Goal: Contribute content: Contribute content

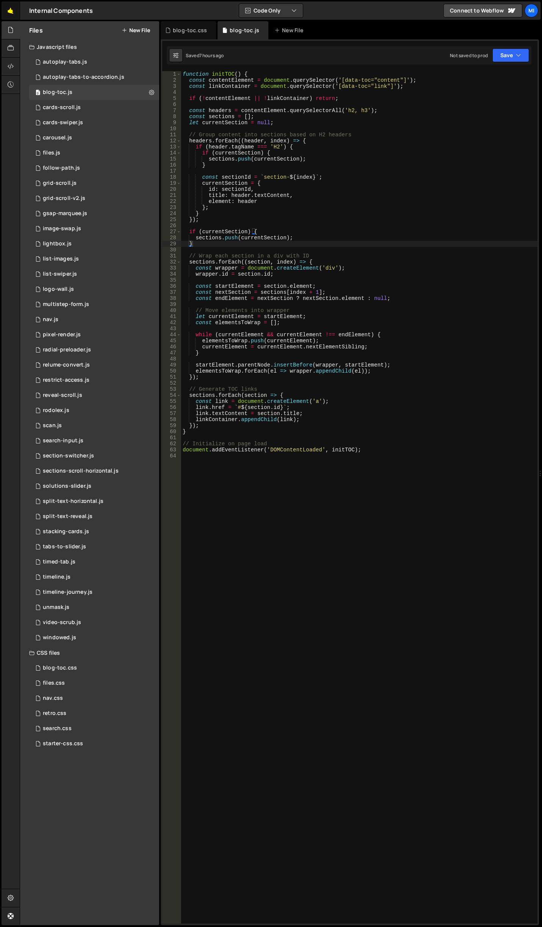
click at [10, 7] on link "🤙" at bounding box center [11, 11] width 19 height 18
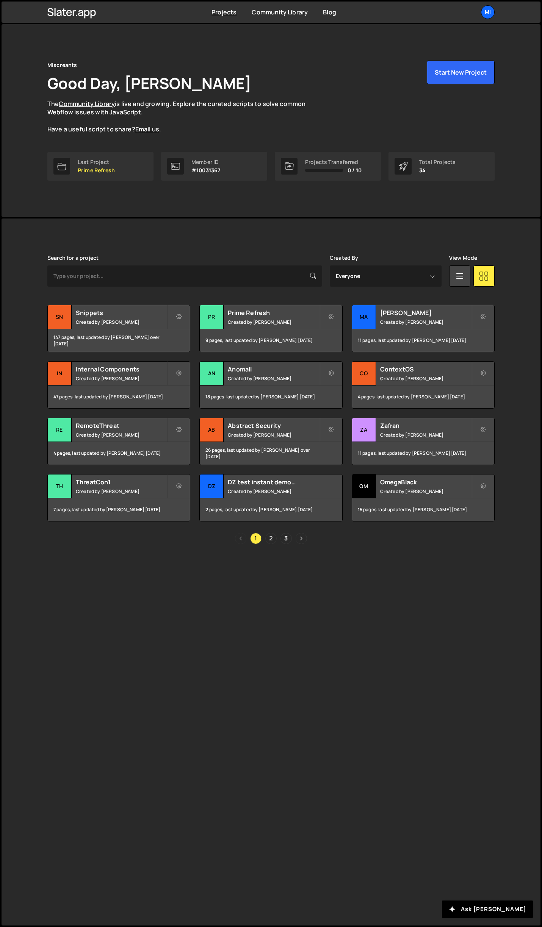
click at [268, 537] on link "2" at bounding box center [270, 538] width 11 height 11
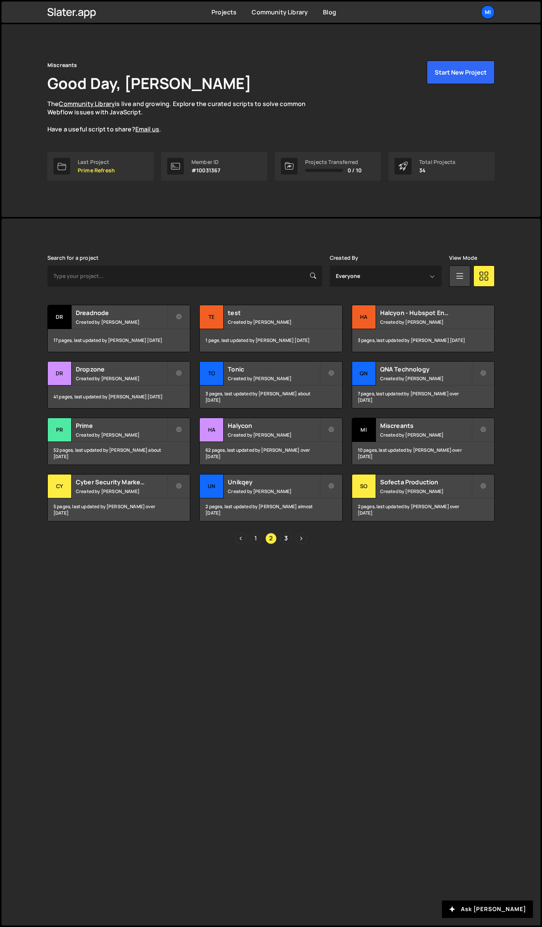
click at [253, 540] on link "1" at bounding box center [255, 538] width 11 height 11
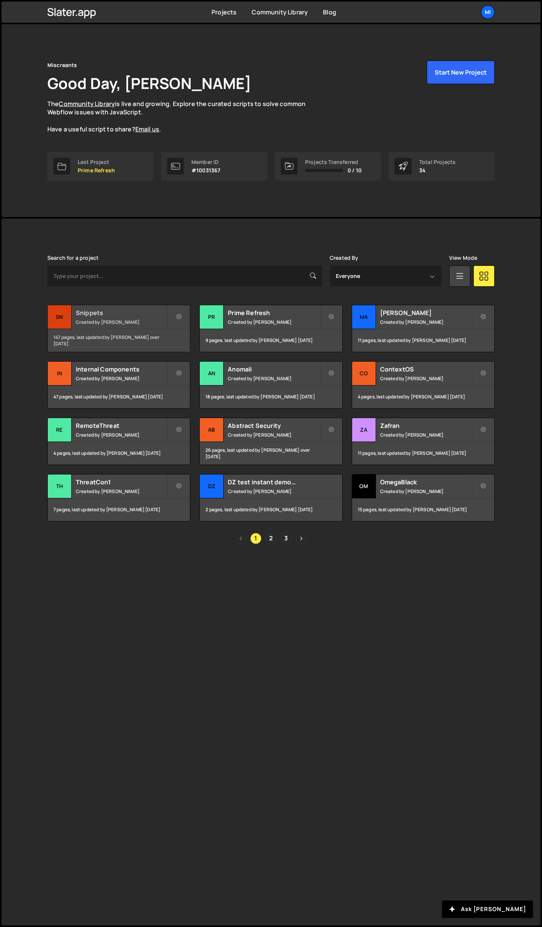
click at [153, 307] on div "Snippets Created by [PERSON_NAME]" at bounding box center [119, 316] width 142 height 23
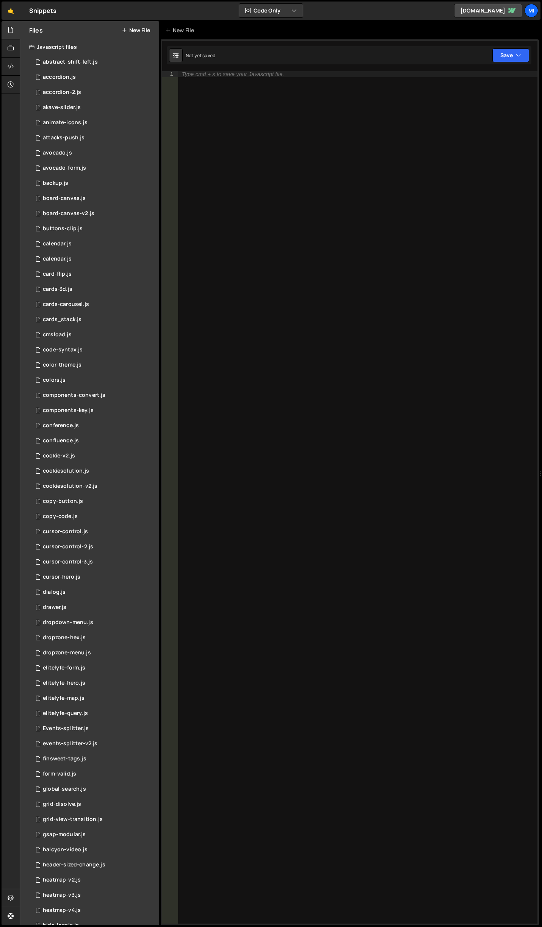
click at [134, 29] on button "New File" at bounding box center [136, 30] width 28 height 6
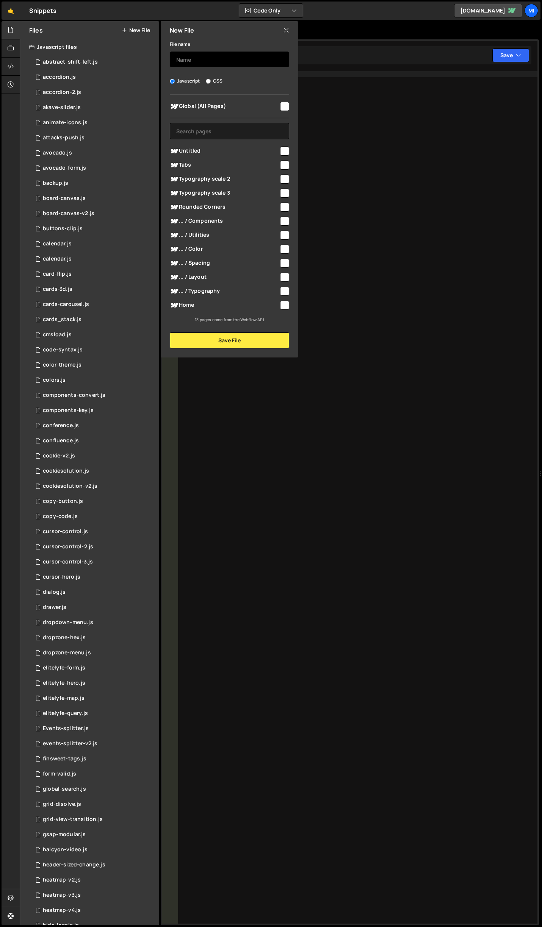
click at [215, 60] on input "text" at bounding box center [229, 59] width 119 height 17
click at [220, 342] on button "Save File" at bounding box center [229, 340] width 119 height 16
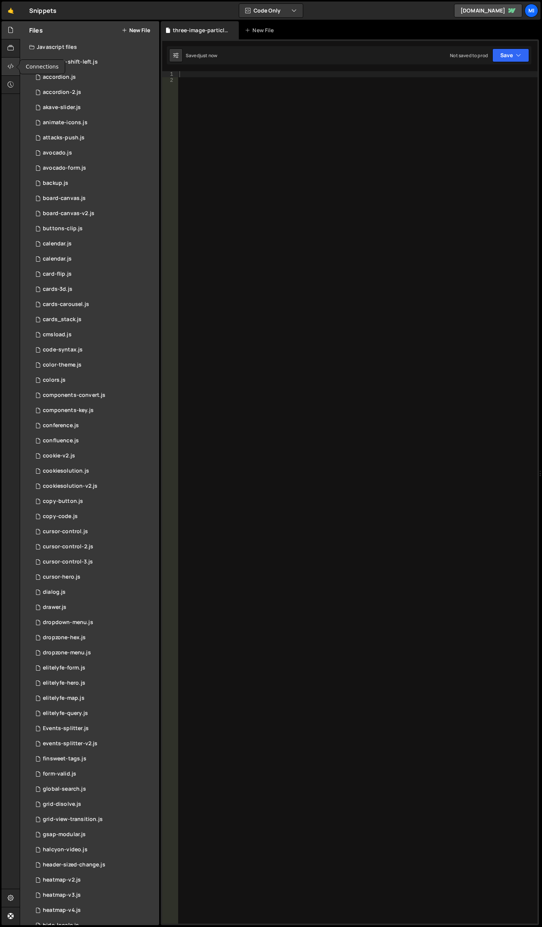
click at [8, 65] on icon at bounding box center [11, 66] width 6 height 8
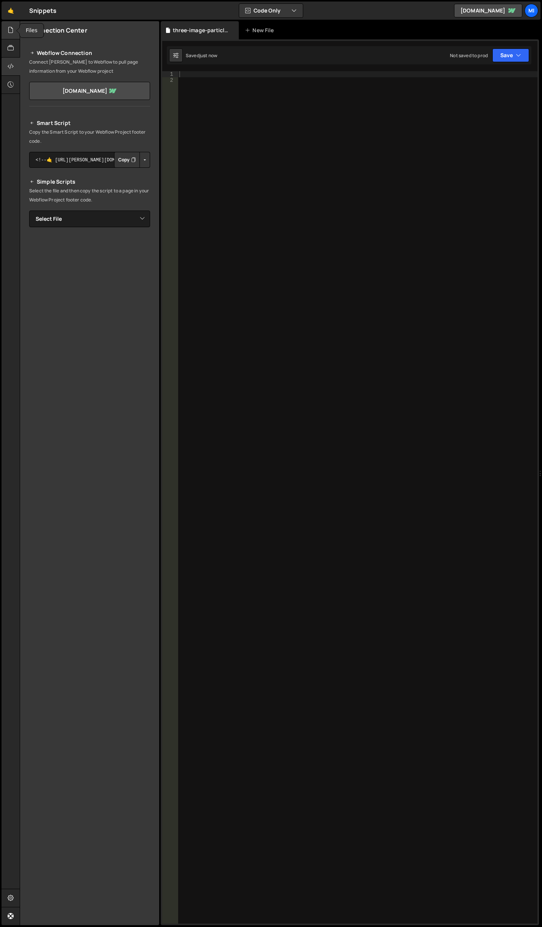
click at [11, 32] on icon at bounding box center [11, 30] width 6 height 8
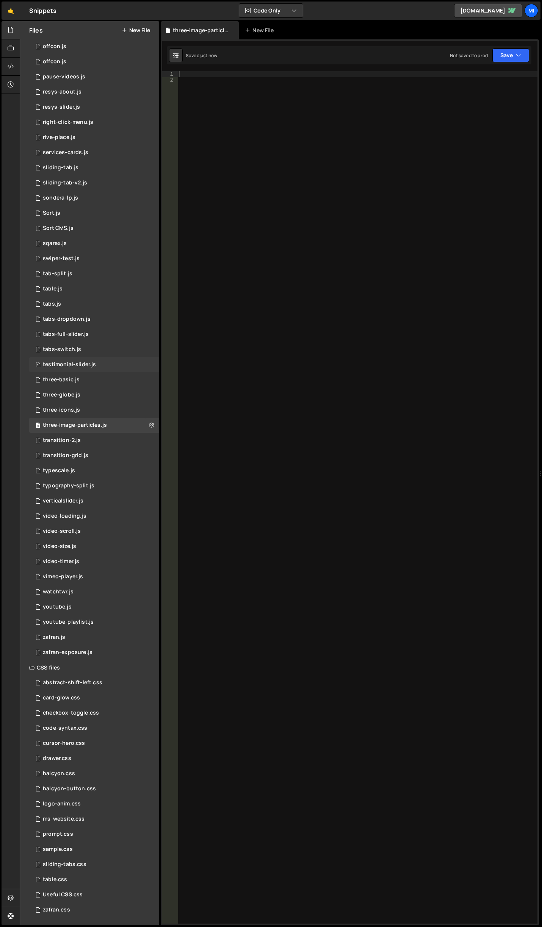
scroll to position [1250, 0]
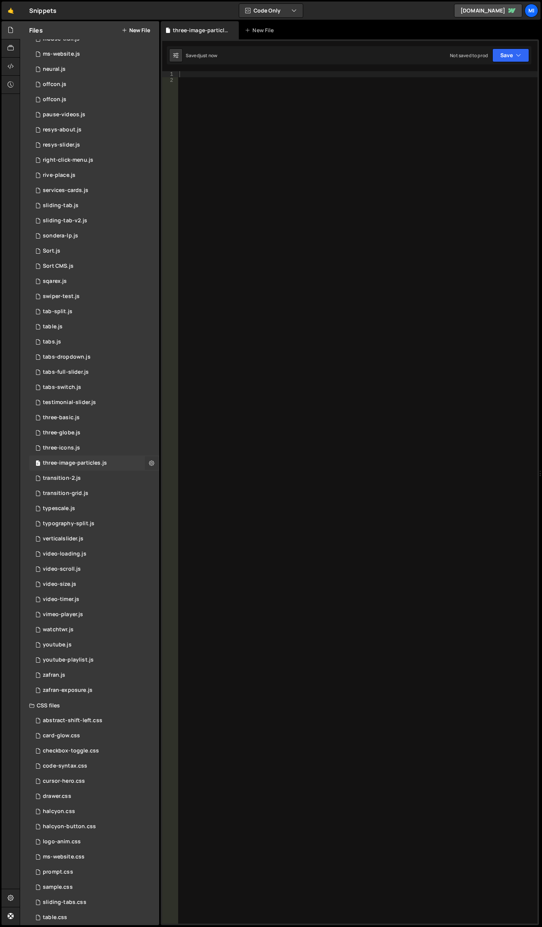
click at [149, 464] on icon at bounding box center [151, 462] width 5 height 7
type input "three-image-particles"
radio input "true"
click at [178, 474] on button "Edit File Settings" at bounding box center [198, 478] width 74 height 15
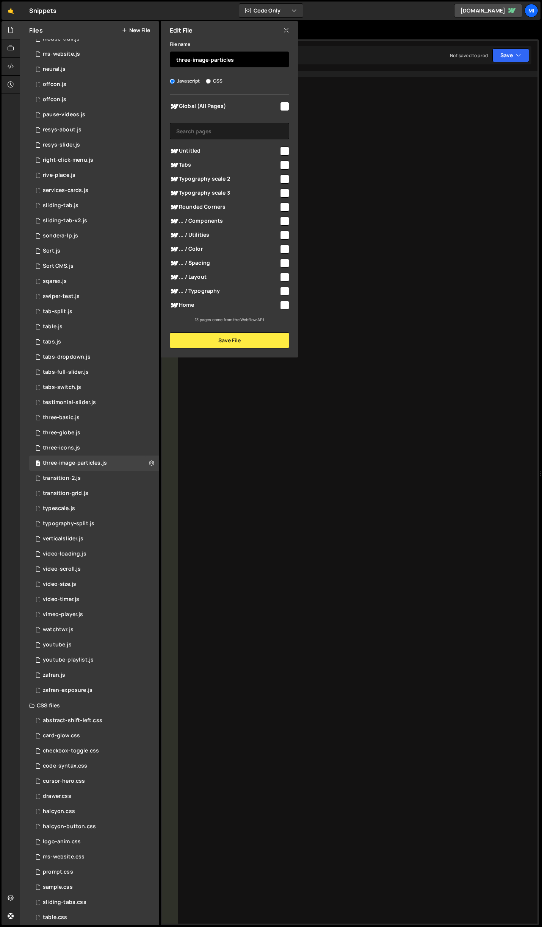
click at [193, 58] on input "three-image-particles" at bounding box center [229, 59] width 119 height 17
drag, startPoint x: 241, startPoint y: 59, endPoint x: 10, endPoint y: 33, distance: 232.5
click at [30, 36] on div "Files New File Javascript files 0 abstract-shift-left.js 0 1 accordion.js 0 1 a…" at bounding box center [89, 473] width 139 height 904
type input "threeImageParticles"
click at [220, 336] on button "Save File" at bounding box center [229, 340] width 119 height 16
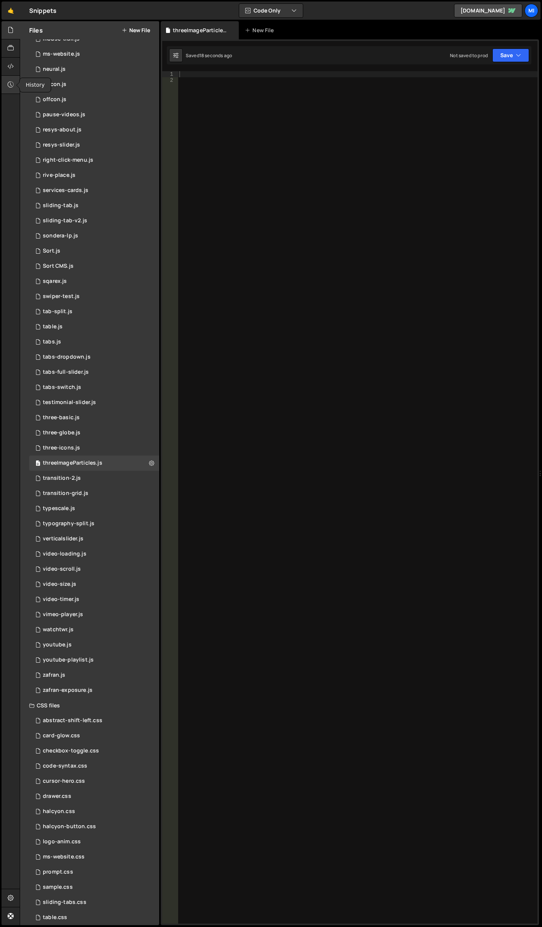
click at [6, 86] on div at bounding box center [11, 85] width 19 height 18
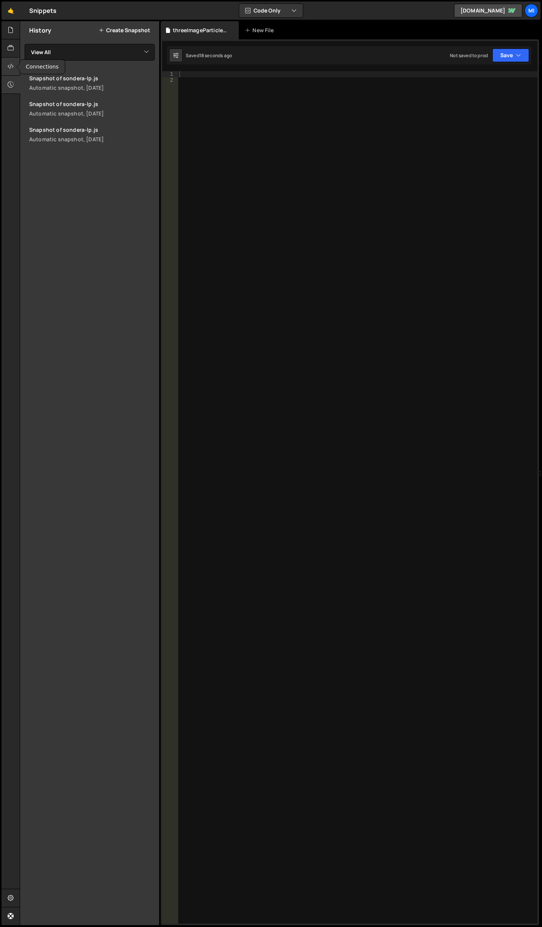
click at [9, 72] on div at bounding box center [11, 67] width 19 height 18
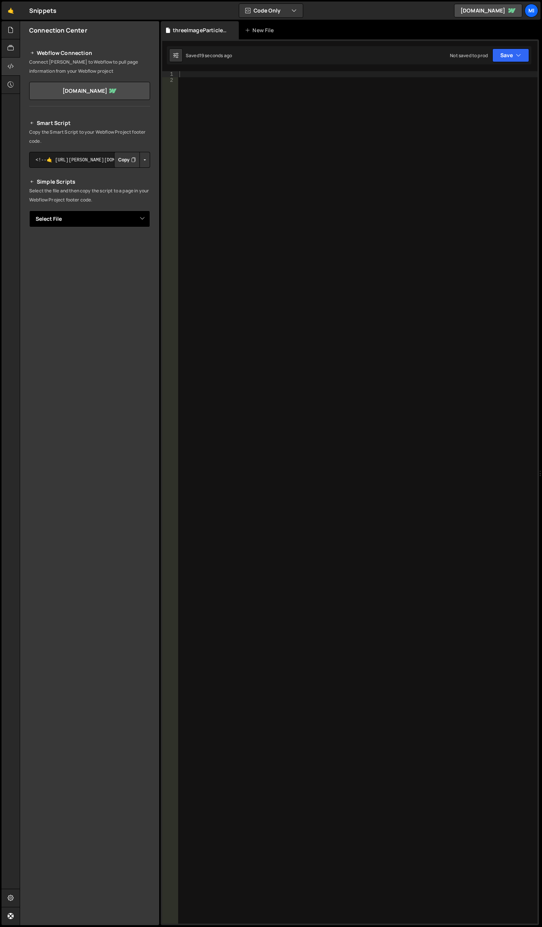
click at [99, 220] on select "Select File abstract-shift-left.js accordion.js accordion-2.js akave-slider.js …" at bounding box center [89, 219] width 121 height 17
select select "47837"
click at [29, 211] on select "Select File abstract-shift-left.js accordion.js accordion-2.js akave-slider.js …" at bounding box center [89, 219] width 121 height 17
click at [146, 247] on button "Button group with nested dropdown" at bounding box center [144, 245] width 11 height 16
click at [135, 259] on link "Copy Staging js" at bounding box center [118, 259] width 63 height 11
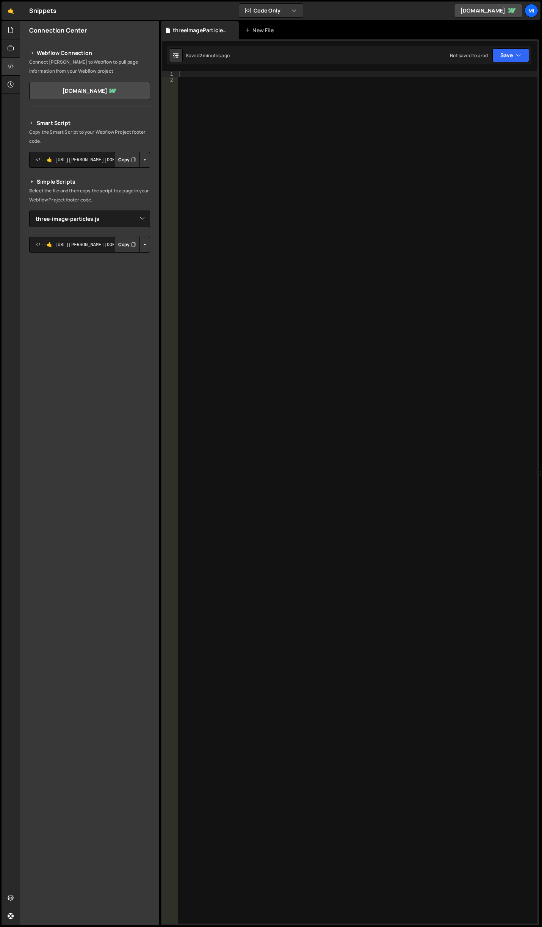
click at [378, 300] on div at bounding box center [357, 503] width 359 height 865
paste textarea "canvas-container"
type textarea "canvas-container"
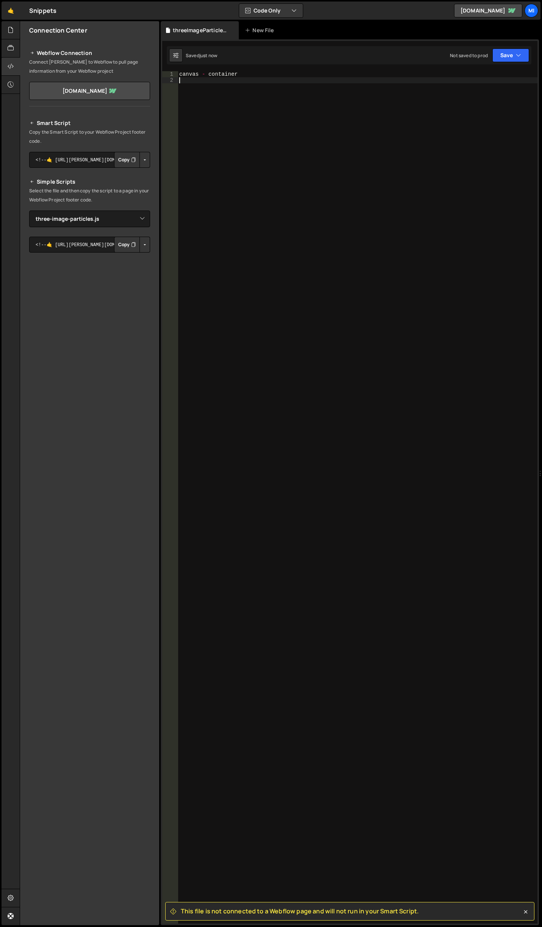
click at [300, 202] on div "canvas - container" at bounding box center [357, 503] width 359 height 865
paste textarea "initScene();"
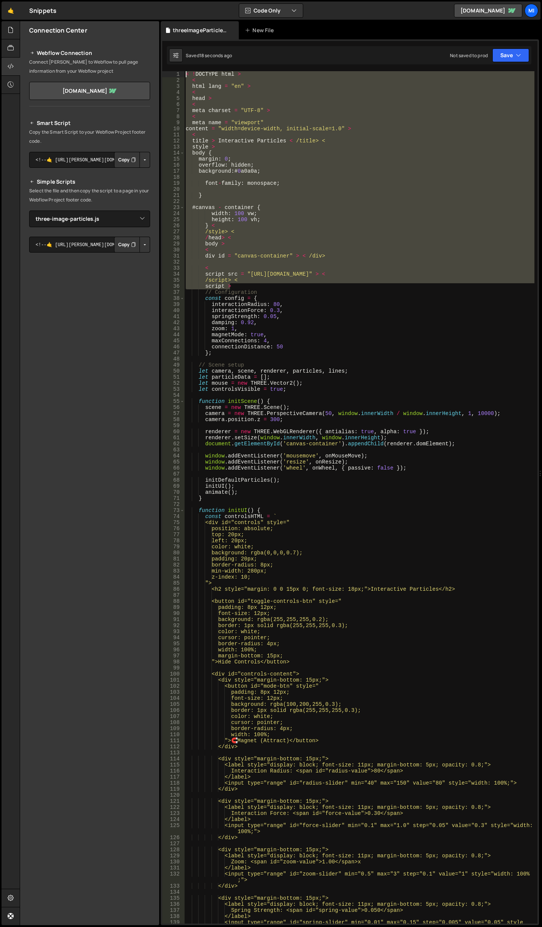
drag, startPoint x: 234, startPoint y: 286, endPoint x: 106, endPoint y: 9, distance: 304.7
click at [106, 9] on div "Hold on a sec... Are you certain you wish to leave this page? Any changes you'v…" at bounding box center [271, 463] width 542 height 927
type textarea "< !DOCTYPE html > <"
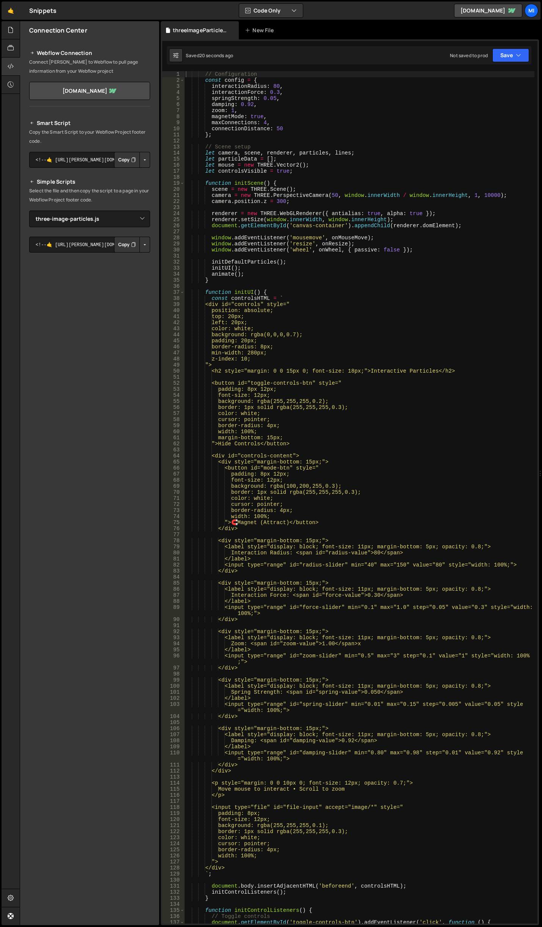
click at [399, 186] on div "// Configuration const config = { interactionRadius : 80 , interactionForce : 0…" at bounding box center [359, 503] width 350 height 865
click at [495, 367] on div "// Configuration const config = { interactionRadius : 80 , interactionForce : 0…" at bounding box center [359, 503] width 350 height 865
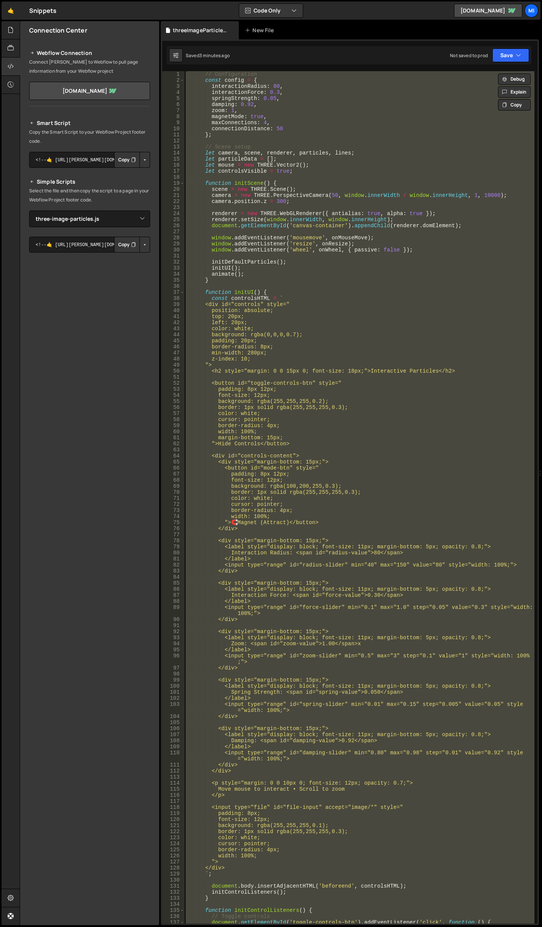
paste textarea "initScene();"
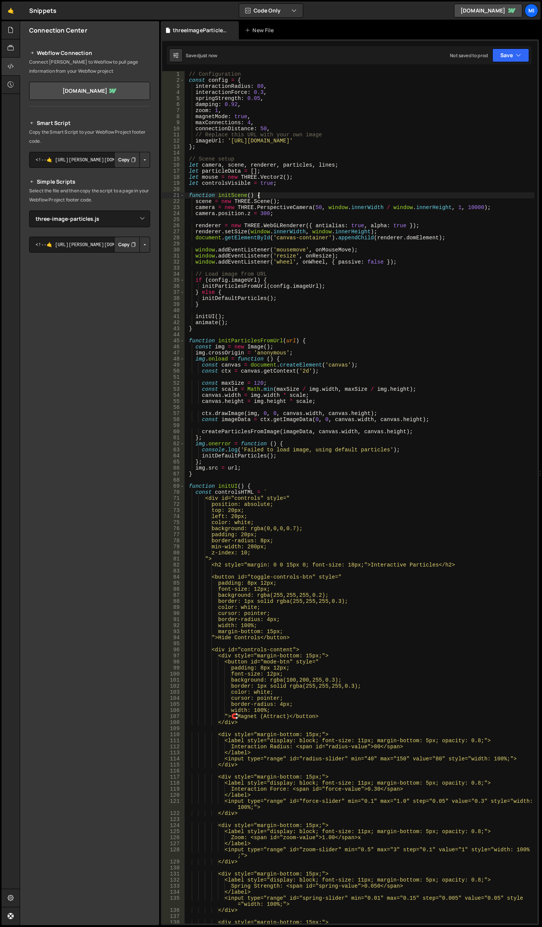
click at [391, 194] on div "// Configuration const config = { interactionRadius : 80 , interactionForce : 0…" at bounding box center [359, 503] width 350 height 865
drag, startPoint x: 231, startPoint y: 142, endPoint x: 438, endPoint y: 138, distance: 206.8
click at [438, 138] on div "// Configuration const config = { interactionRadius : 80 , interactionForce : 0…" at bounding box center [359, 503] width 350 height 865
paste textarea "cdn.prod.website-files.com/67c34d65a0ceee8dfbd98a77/68e191225871f8672ff90931_so…"
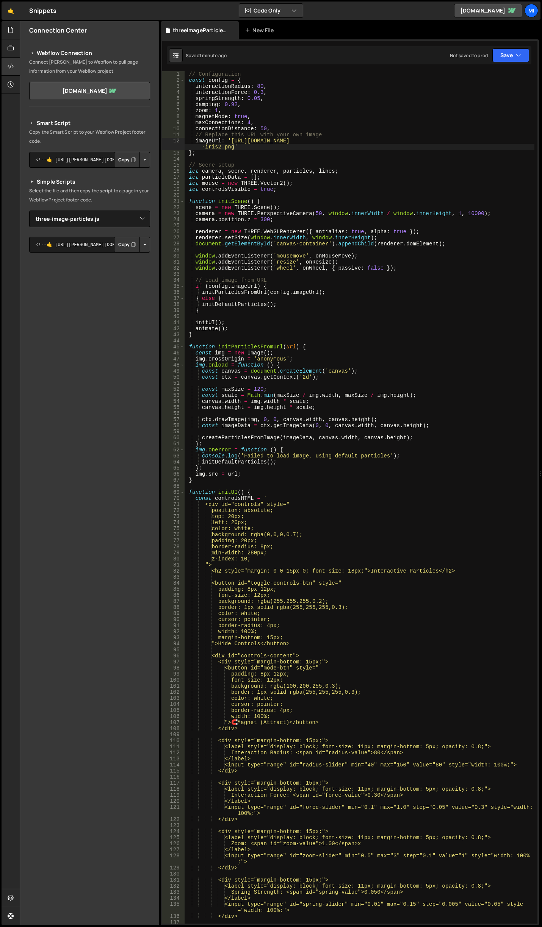
click at [381, 337] on div "// Configuration const config = { interactionRadius : 80 , interactionForce : 0…" at bounding box center [359, 503] width 350 height 865
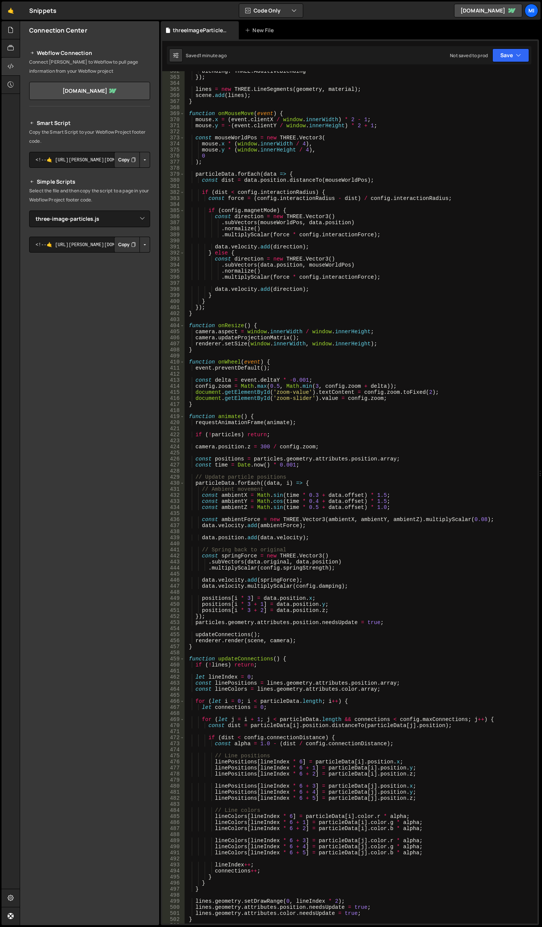
scroll to position [2227, 0]
click at [472, 262] on div "blending : THREE . AdditiveBlending }) ; lines = new THREE . LineSegments ( geo…" at bounding box center [359, 500] width 350 height 865
type textarea "const direction = new THREE.Vector3()"
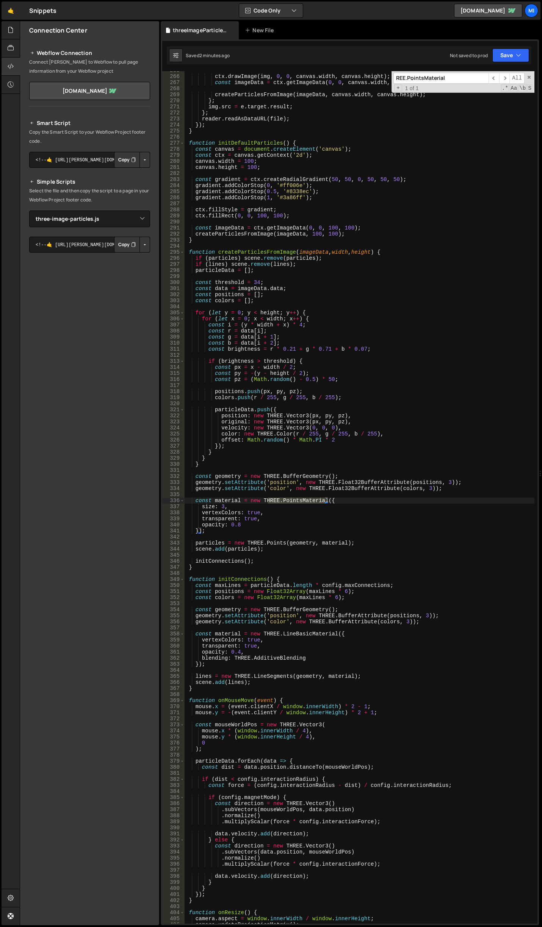
type input "REE.PointsMaterial"
click at [221, 508] on div "ctx . drawImage ( img , 0 , 0 , canvas . width , canvas . height ) ; const imag…" at bounding box center [359, 499] width 350 height 865
type textarea "size: 2,"
